Goal: Transaction & Acquisition: Purchase product/service

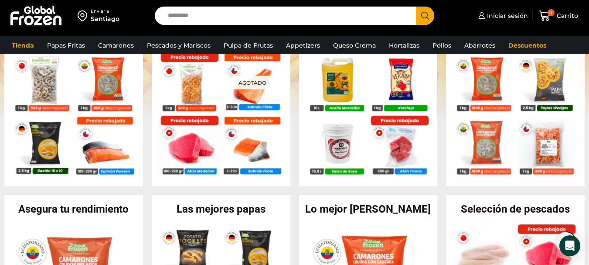
scroll to position [174, 0]
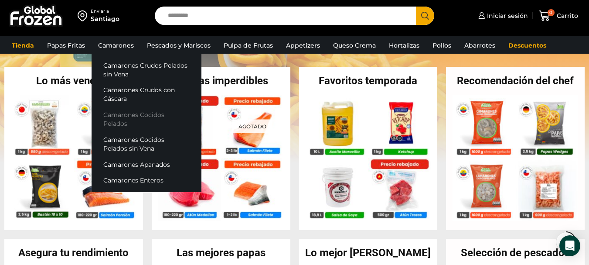
click at [157, 112] on link "Camarones Cocidos Pelados" at bounding box center [147, 119] width 110 height 25
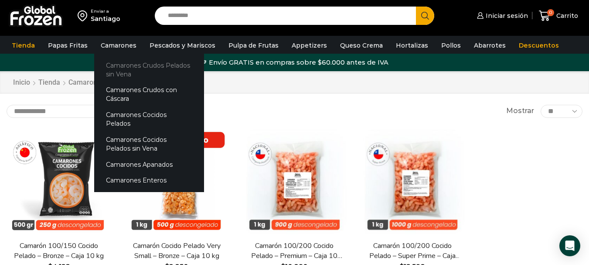
click at [150, 66] on link "Camarones Crudos Pelados sin Vena" at bounding box center [149, 69] width 110 height 25
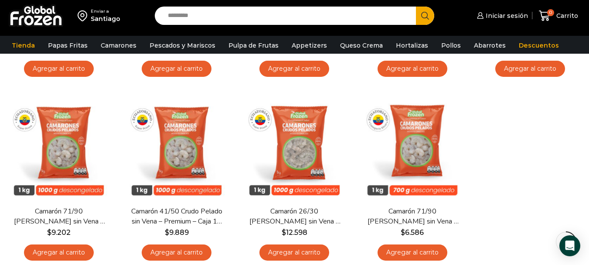
scroll to position [218, 0]
